Goal: Task Accomplishment & Management: Complete application form

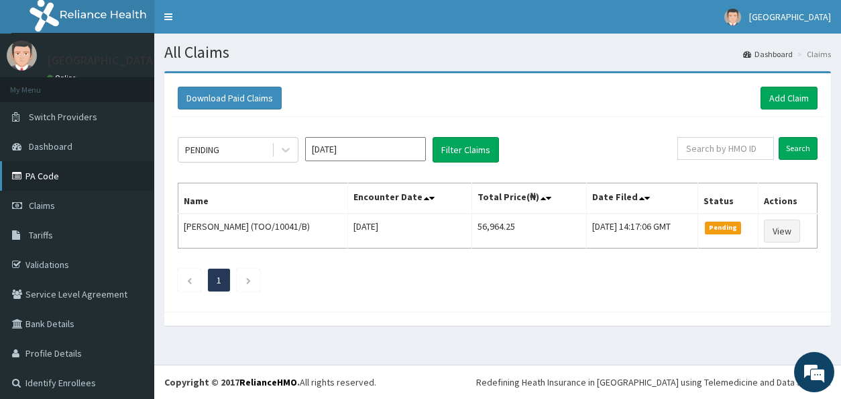
click at [82, 172] on link "PA Code" at bounding box center [77, 176] width 154 height 30
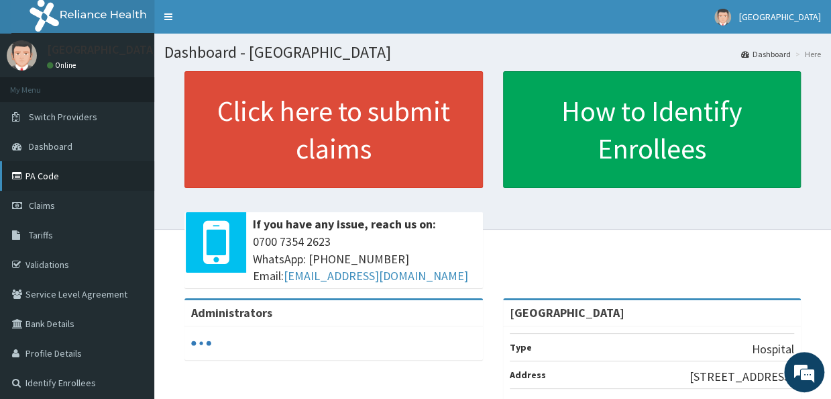
click at [140, 185] on link "PA Code" at bounding box center [77, 176] width 154 height 30
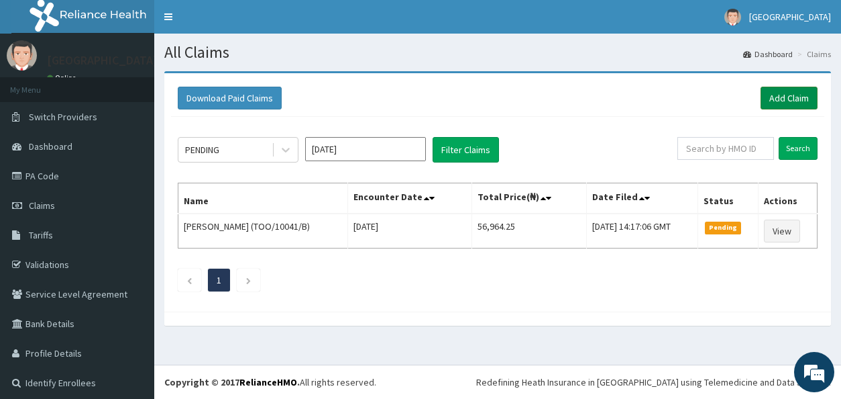
click at [767, 97] on link "Add Claim" at bounding box center [789, 98] width 57 height 23
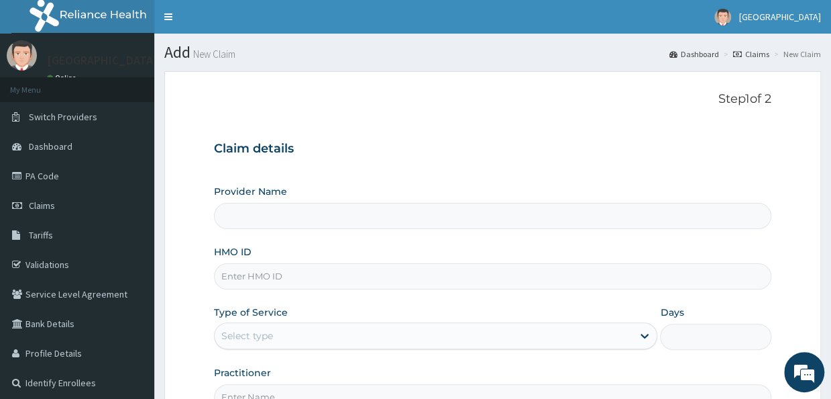
type input "[GEOGRAPHIC_DATA]"
click at [529, 284] on input "HMO ID" at bounding box center [492, 276] width 557 height 26
type input "FTC/10144/A"
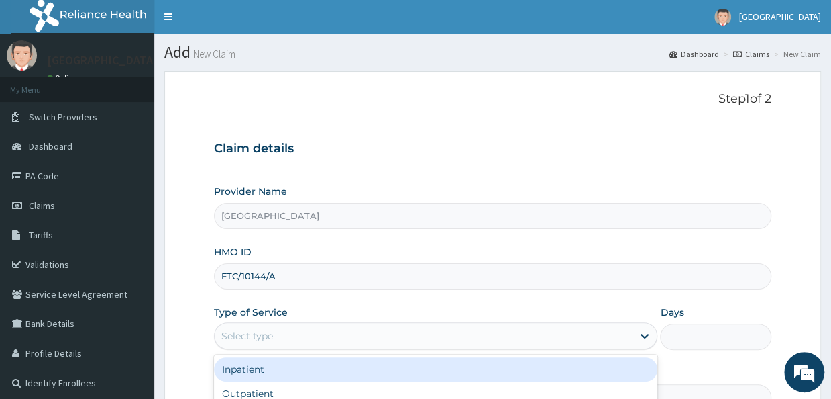
click at [625, 333] on div "Select type" at bounding box center [424, 335] width 418 height 21
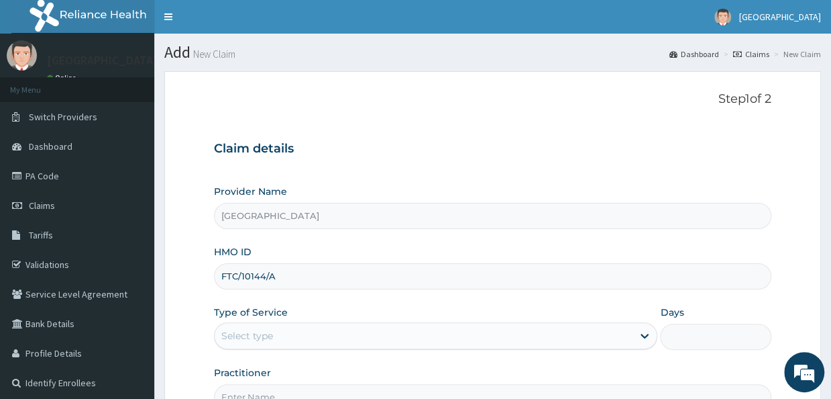
drag, startPoint x: 827, startPoint y: 211, endPoint x: 827, endPoint y: 229, distance: 17.4
click at [827, 229] on section "Step 1 of 2 Claim details Provider Name Holy Family Hospital HMO ID FTC/10144/A…" at bounding box center [492, 289] width 677 height 456
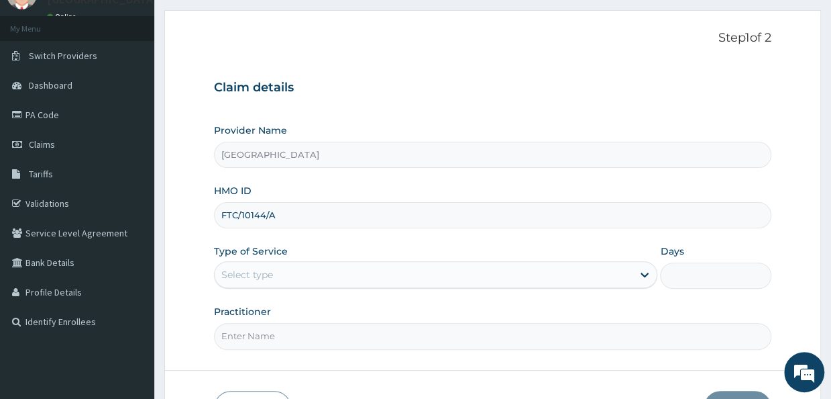
scroll to position [81, 0]
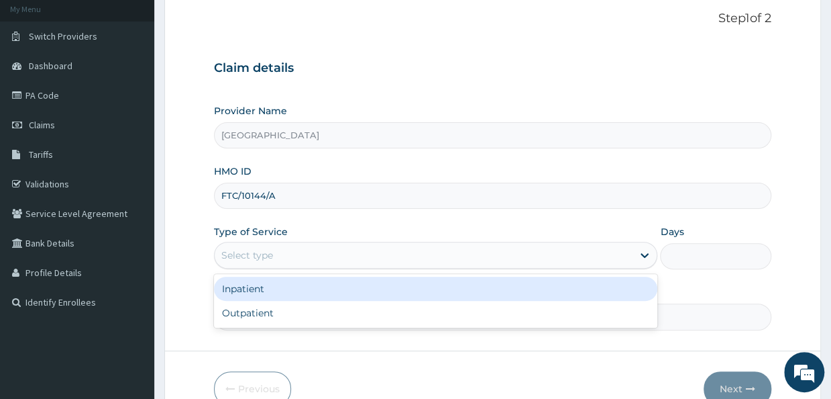
click at [388, 262] on div "Select type" at bounding box center [424, 254] width 418 height 21
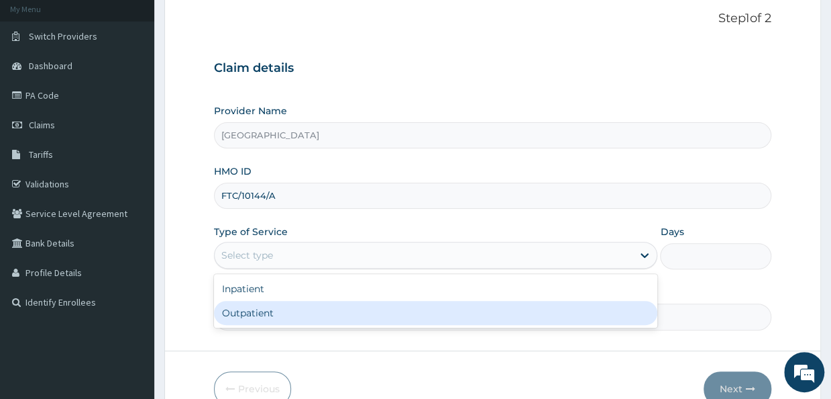
click at [300, 314] on div "Outpatient" at bounding box center [435, 313] width 443 height 24
type input "1"
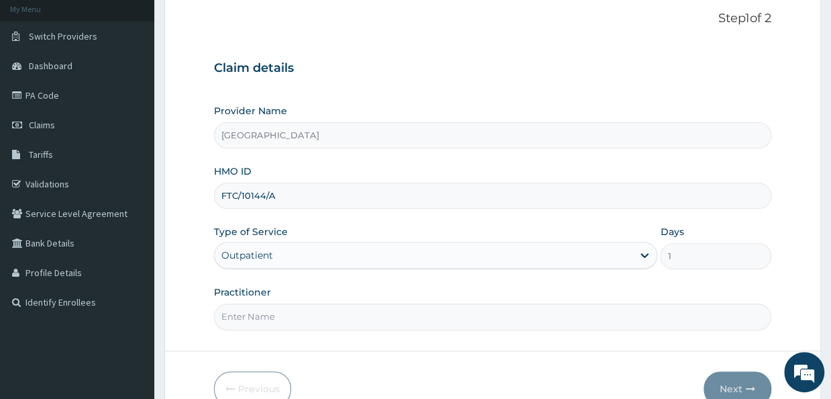
click at [294, 314] on input "Practitioner" at bounding box center [492, 316] width 557 height 26
type input "Dr. Sylvester"
drag, startPoint x: 821, startPoint y: 221, endPoint x: 822, endPoint y: 213, distance: 8.1
click at [822, 213] on section "Step 1 of 2 Claim details Provider Name Holy Family Hospital HMO ID FTC/10144/A…" at bounding box center [492, 209] width 677 height 456
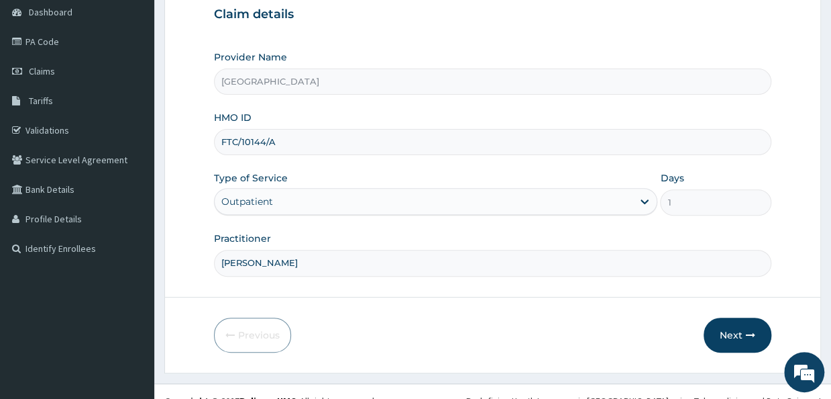
scroll to position [150, 0]
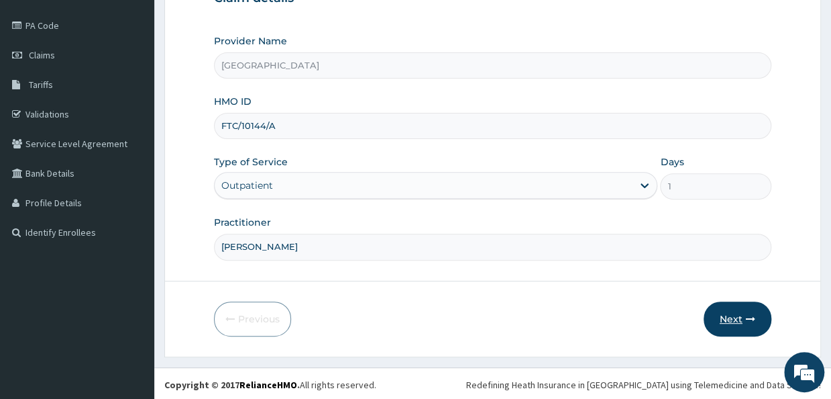
click at [744, 323] on button "Next" at bounding box center [738, 318] width 68 height 35
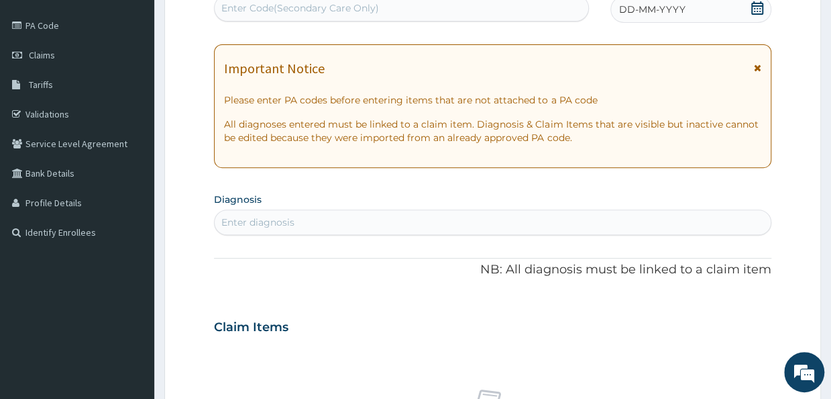
click at [558, 14] on div "Enter Code(Secondary Care Only)" at bounding box center [402, 7] width 374 height 21
paste input "PA/0702B8"
type input "PA/0702B8"
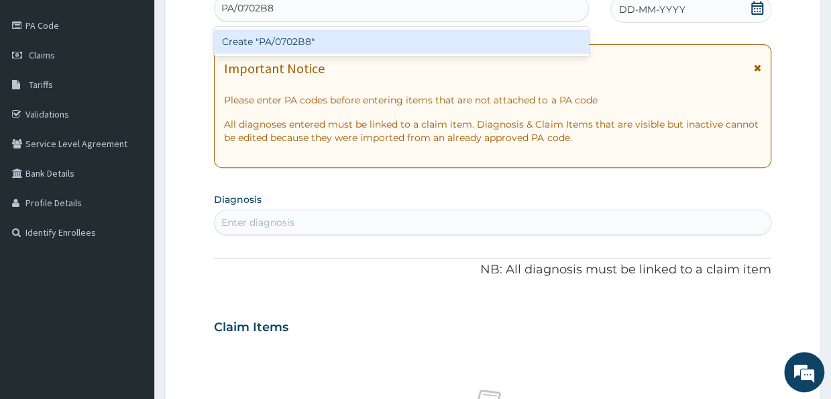
click at [446, 37] on div "Create "PA/0702B8"" at bounding box center [401, 42] width 375 height 24
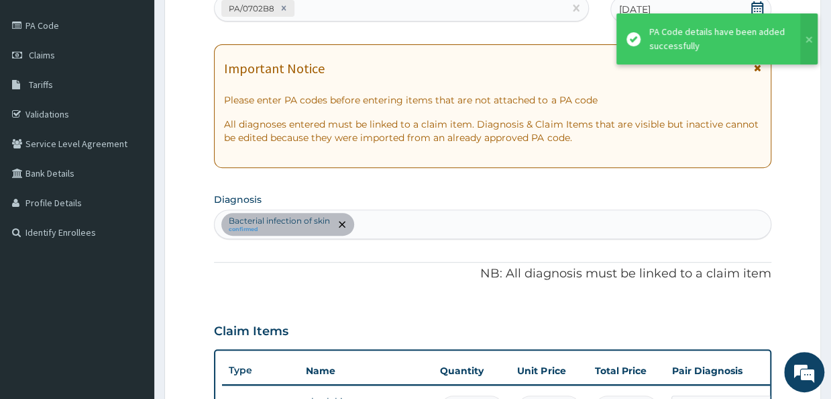
scroll to position [405, 0]
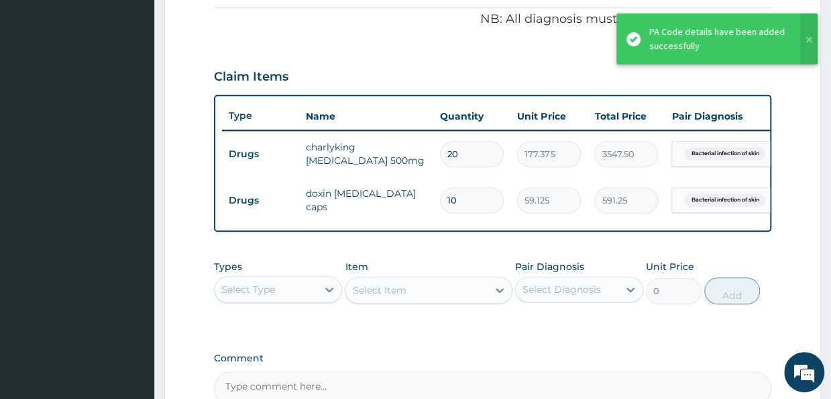
drag, startPoint x: 827, startPoint y: 57, endPoint x: 827, endPoint y: 80, distance: 22.8
click at [827, 80] on section "Step 2 of 2 PA Code / Prescription Code PA/0702B8 Encounter Date 15-09-2025 Imp…" at bounding box center [492, 84] width 677 height 854
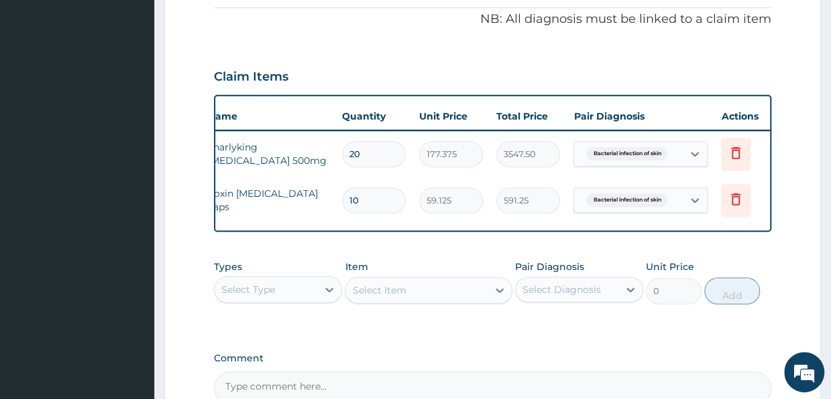
scroll to position [0, 115]
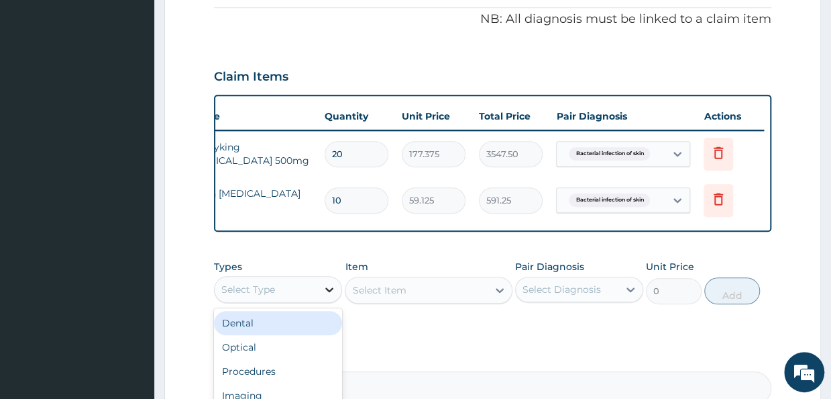
click at [331, 293] on icon at bounding box center [329, 288] width 13 height 13
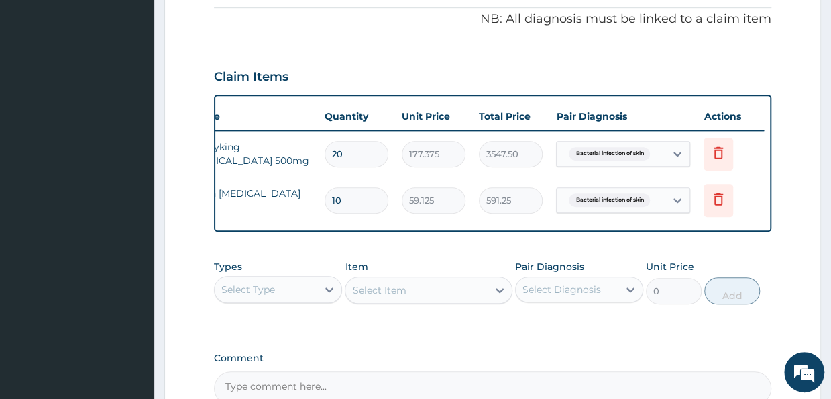
drag, startPoint x: 827, startPoint y: 80, endPoint x: 820, endPoint y: 90, distance: 12.1
click at [820, 90] on section "Step 2 of 2 PA Code / Prescription Code PA/0702B8 Encounter Date 15-09-2025 Imp…" at bounding box center [492, 84] width 677 height 854
drag, startPoint x: 825, startPoint y: 102, endPoint x: 823, endPoint y: 177, distance: 75.2
click at [823, 177] on section "Step 2 of 2 PA Code / Prescription Code PA/0702B8 Encounter Date 15-09-2025 Imp…" at bounding box center [492, 84] width 677 height 854
drag, startPoint x: 823, startPoint y: 177, endPoint x: 827, endPoint y: 221, distance: 44.4
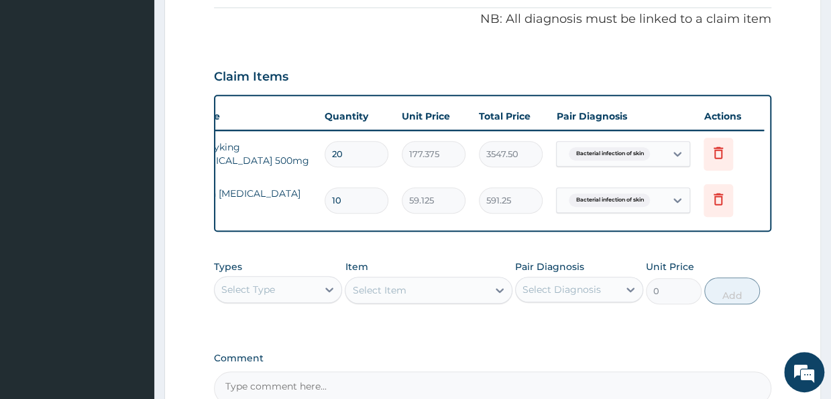
click at [827, 221] on section "Step 2 of 2 PA Code / Prescription Code PA/0702B8 Encounter Date 15-09-2025 Imp…" at bounding box center [492, 84] width 677 height 854
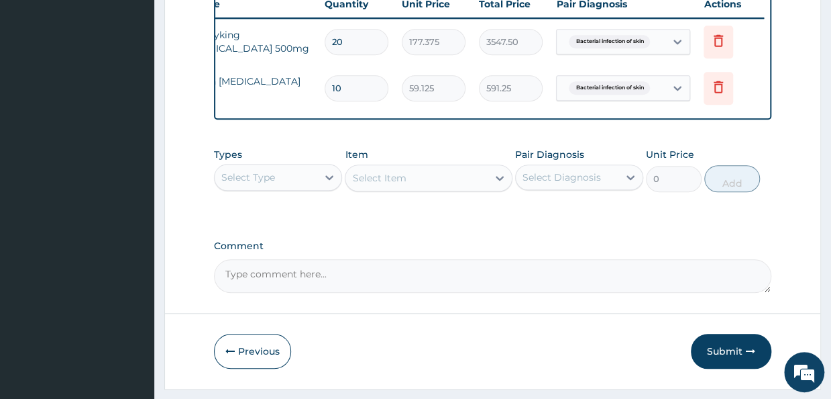
scroll to position [560, 0]
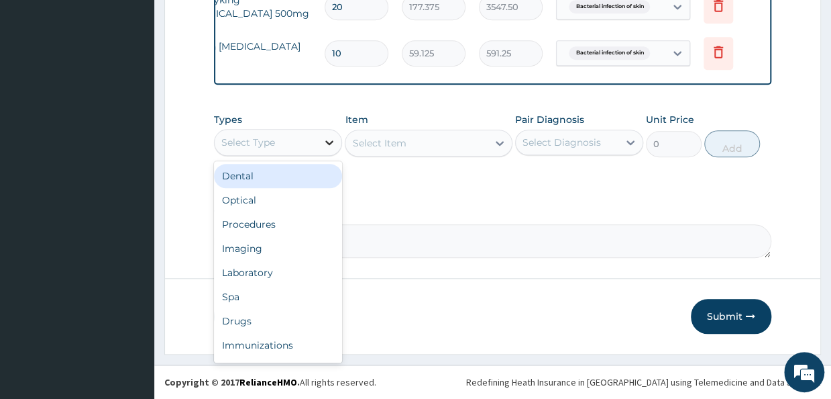
click at [327, 140] on icon at bounding box center [329, 142] width 13 height 13
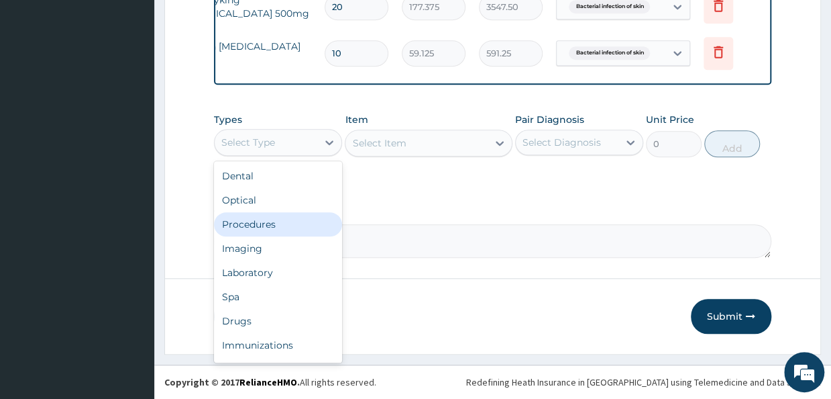
click at [270, 223] on div "Procedures" at bounding box center [278, 224] width 128 height 24
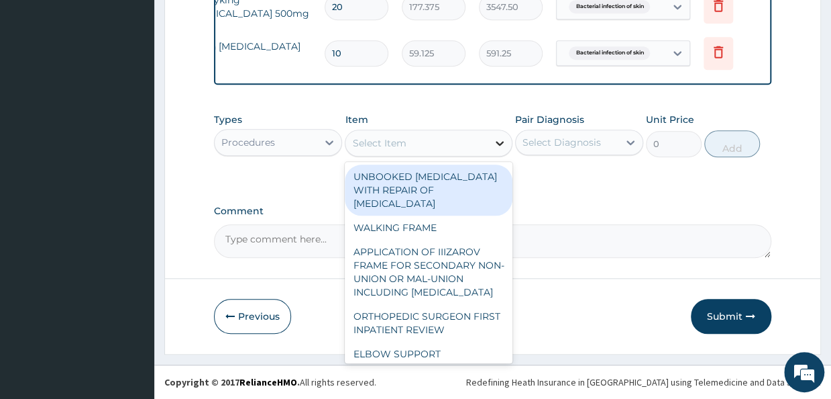
click at [504, 144] on icon at bounding box center [499, 142] width 13 height 13
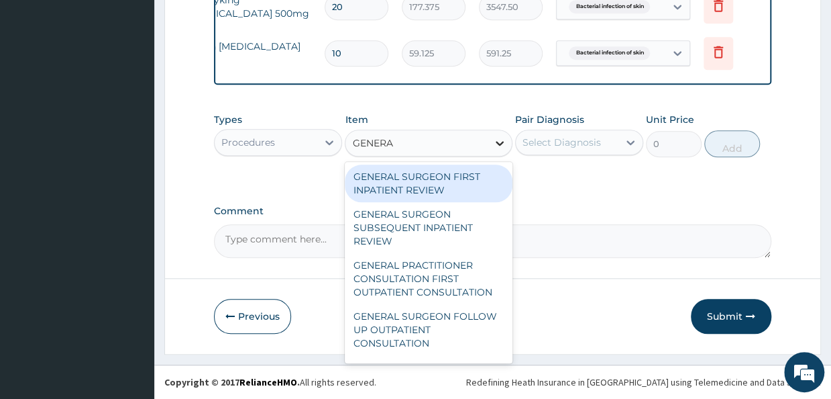
type input "GENERAL"
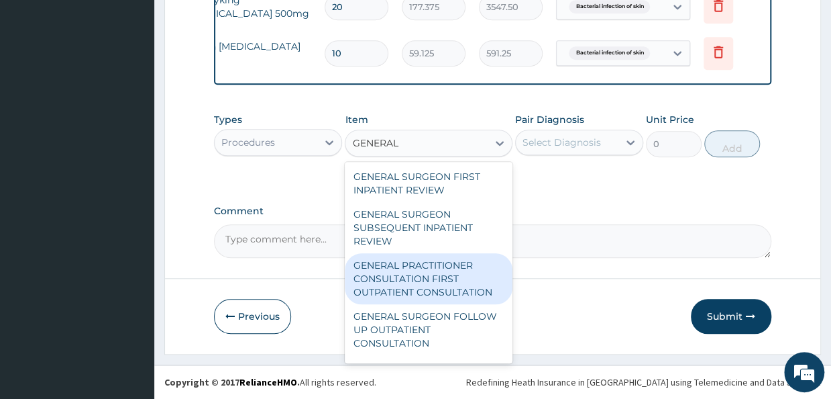
click at [467, 278] on div "GENERAL PRACTITIONER CONSULTATION FIRST OUTPATIENT CONSULTATION" at bounding box center [428, 278] width 167 height 51
type input "3547.5"
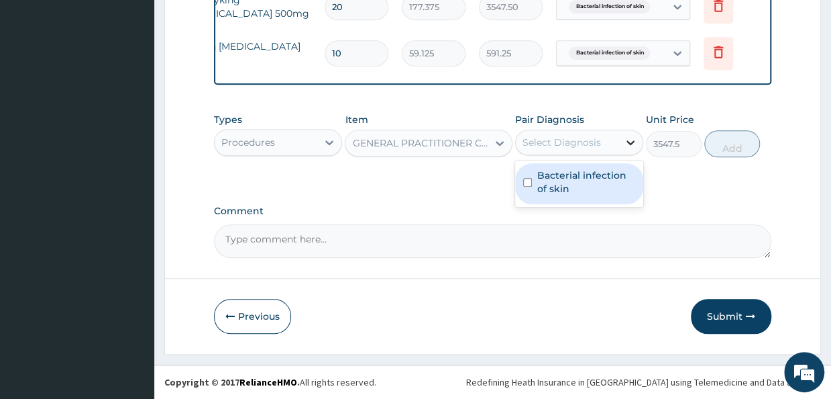
click at [631, 142] on icon at bounding box center [630, 142] width 13 height 13
click at [526, 179] on input "checkbox" at bounding box center [527, 182] width 9 height 9
checkbox input "true"
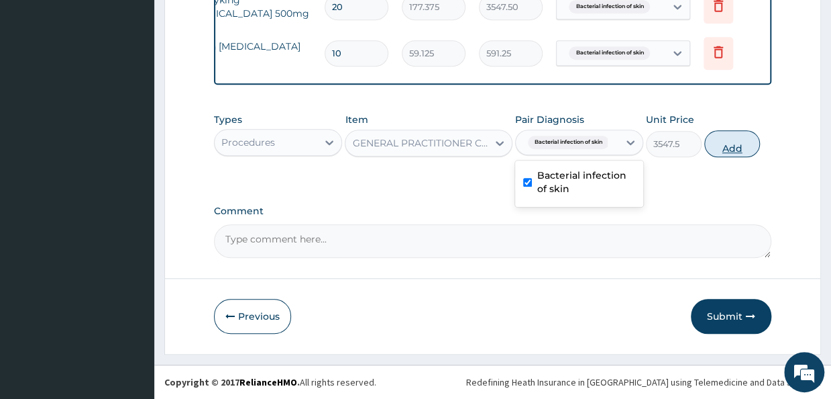
click at [734, 146] on button "Add" at bounding box center [732, 143] width 56 height 27
type input "0"
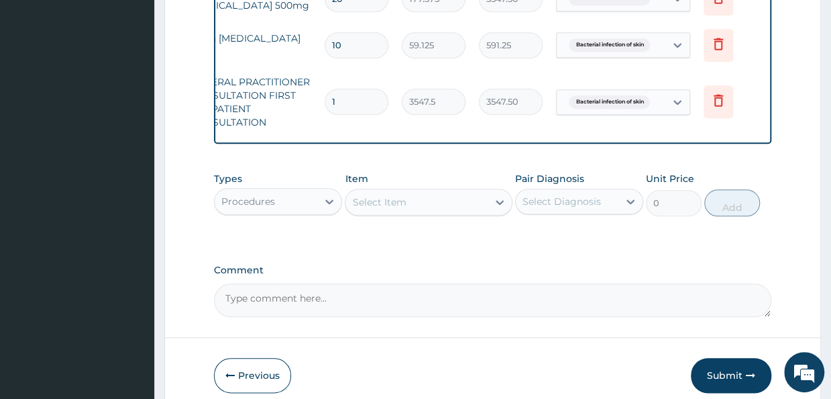
drag, startPoint x: 821, startPoint y: 201, endPoint x: 825, endPoint y: 225, distance: 24.4
drag, startPoint x: 825, startPoint y: 225, endPoint x: 825, endPoint y: 200, distance: 24.8
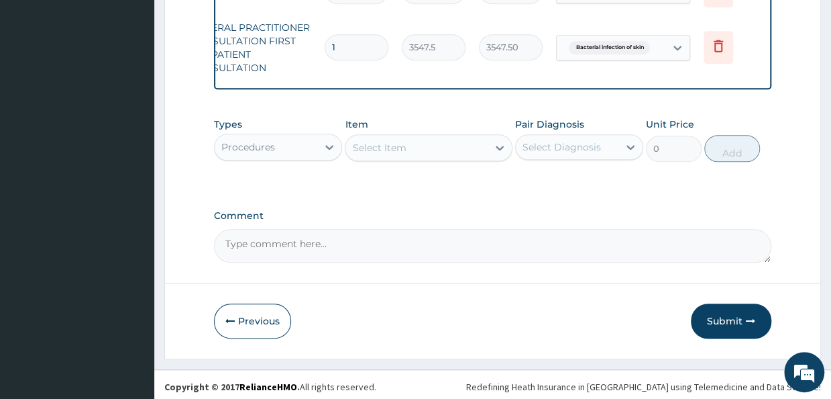
scroll to position [627, 0]
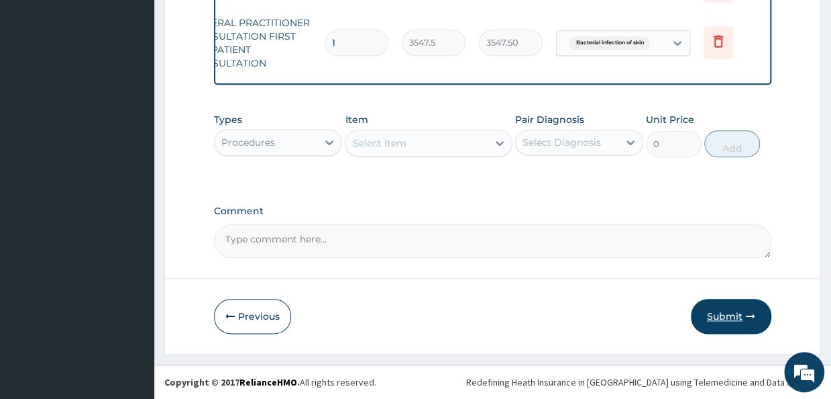
click at [739, 320] on button "Submit" at bounding box center [731, 316] width 81 height 35
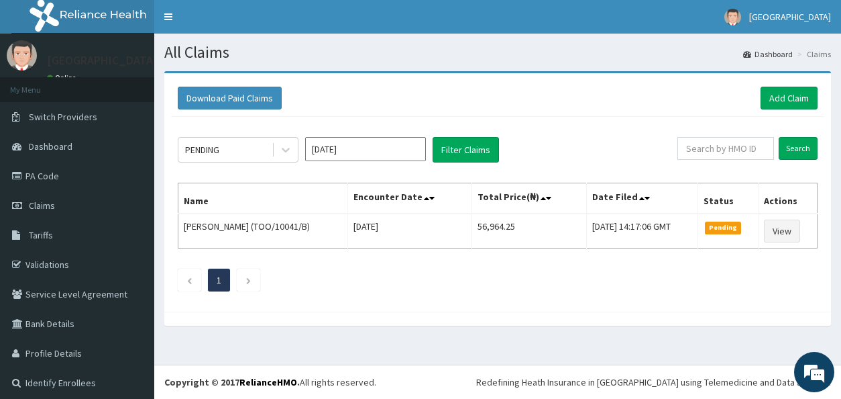
click at [827, 166] on div "Download Paid Claims Add Claim × Note you can only download claims within a max…" at bounding box center [497, 205] width 687 height 268
